Goal: Transaction & Acquisition: Purchase product/service

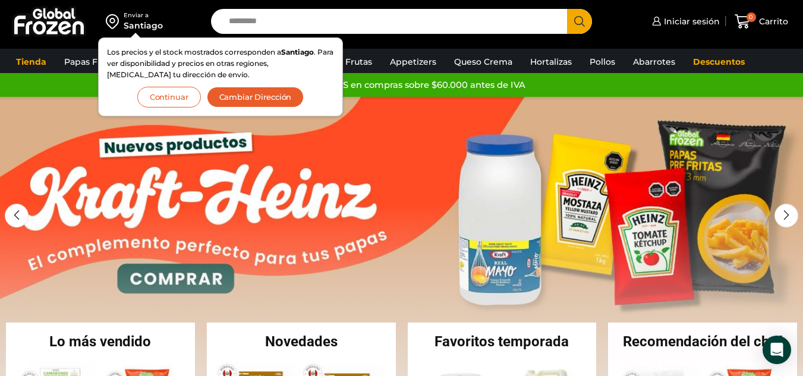
click at [255, 98] on button "Cambiar Dirección" at bounding box center [255, 97] width 97 height 21
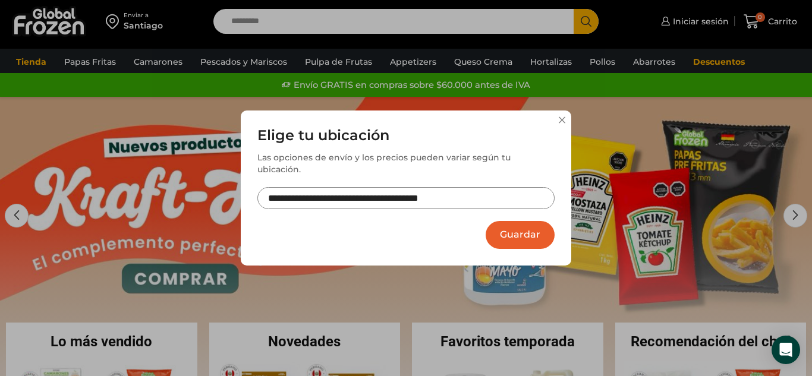
click at [520, 238] on button "Guardar" at bounding box center [520, 235] width 69 height 28
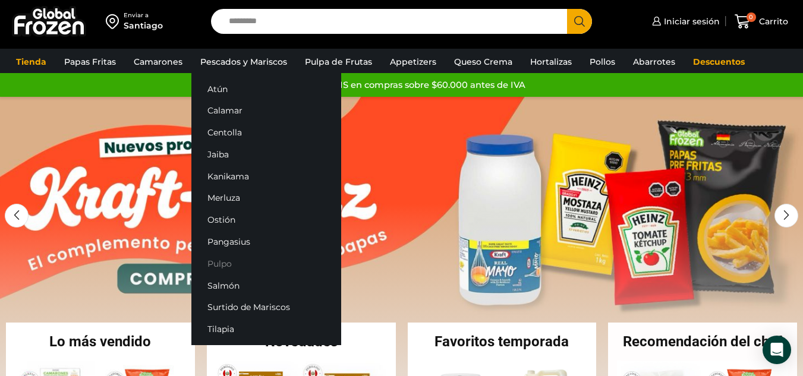
click at [223, 263] on link "Pulpo" at bounding box center [266, 264] width 150 height 22
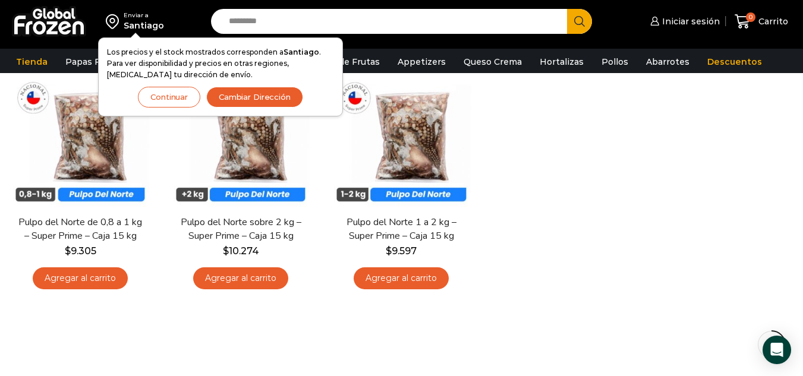
scroll to position [119, 0]
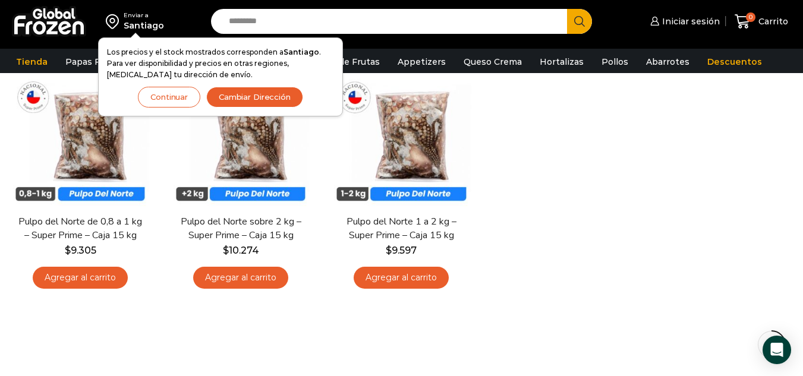
click at [171, 94] on button "Continuar" at bounding box center [169, 97] width 62 height 21
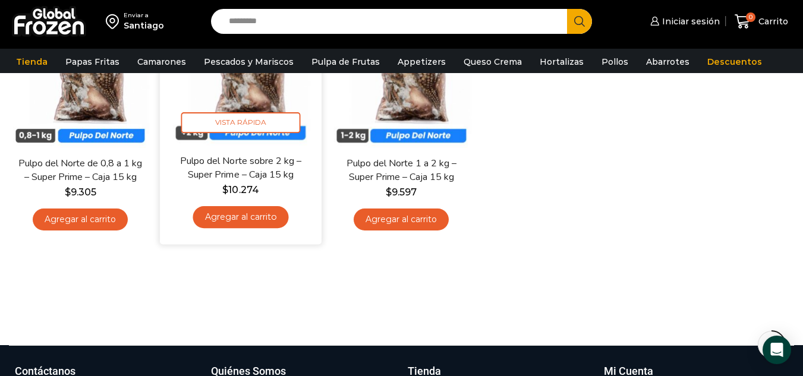
scroll to position [178, 0]
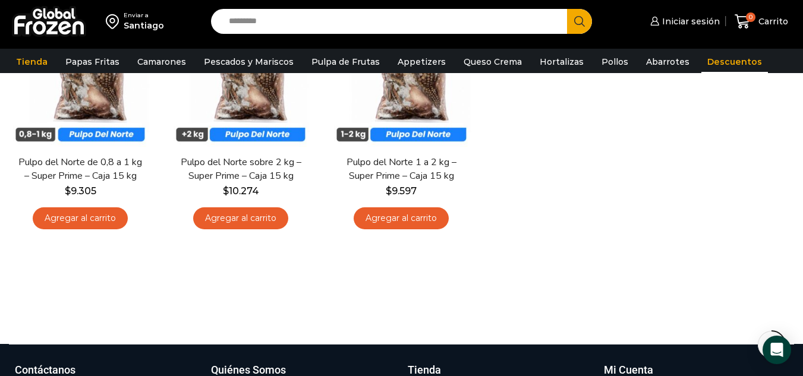
click at [716, 64] on link "Descuentos" at bounding box center [734, 62] width 67 height 23
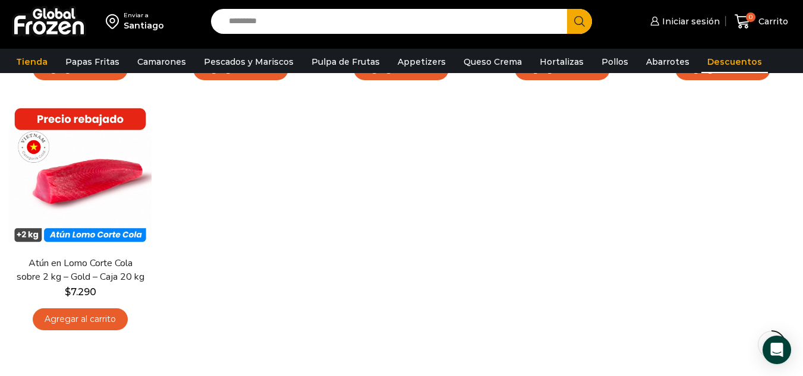
scroll to position [178, 0]
